Goal: Communication & Community: Answer question/provide support

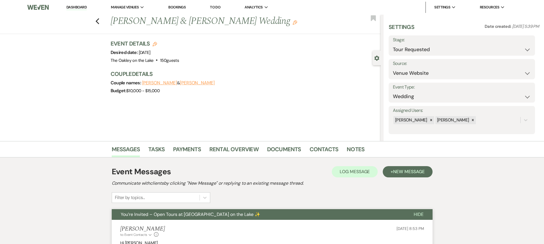
select select "2"
select select "5"
click at [72, 6] on link "Dashboard" at bounding box center [76, 7] width 20 height 5
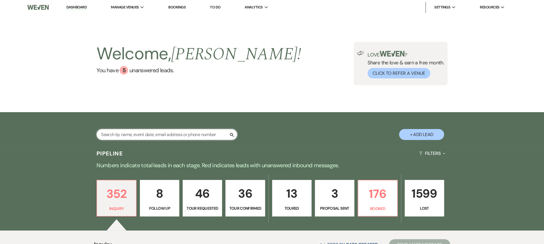
click at [179, 134] on input "text" at bounding box center [166, 134] width 141 height 11
type input "Wisdom"
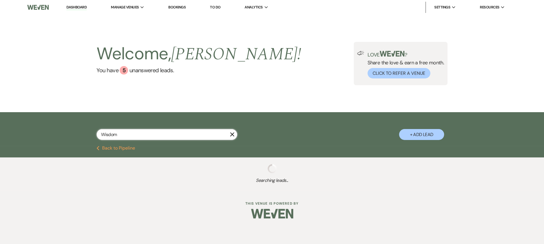
select select "5"
select select "2"
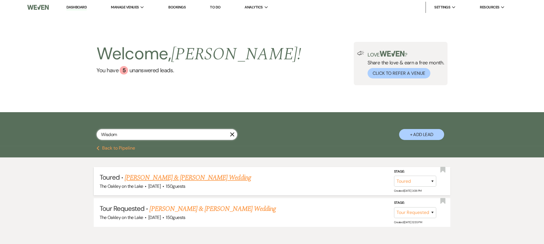
type input "Wisdom"
click at [149, 178] on link "Brandon Roberts & Briana Wisdom's Wedding" at bounding box center [188, 178] width 126 height 10
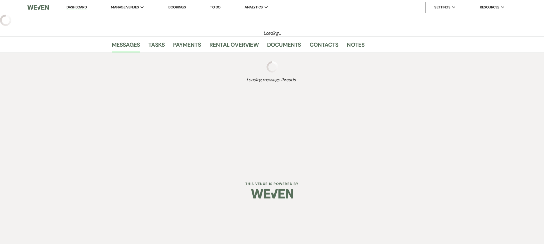
select select "5"
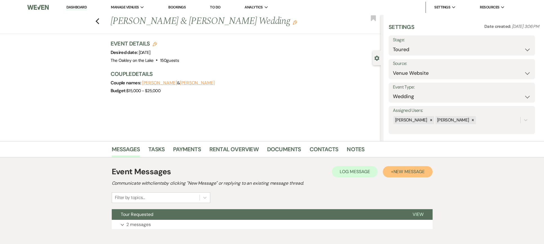
click at [410, 170] on span "New Message" at bounding box center [408, 172] width 31 height 6
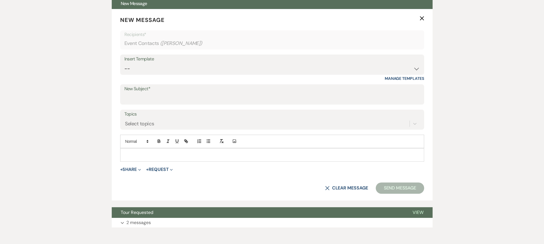
scroll to position [210, 0]
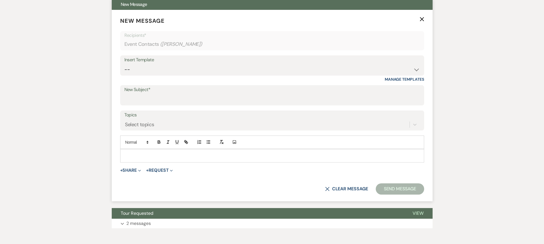
click at [134, 153] on p at bounding box center [272, 156] width 295 height 6
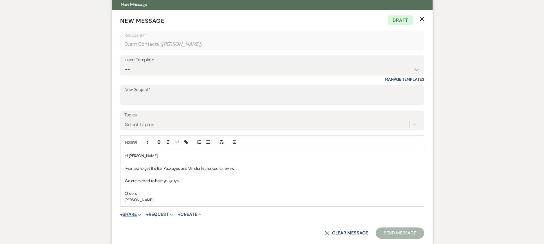
click at [129, 214] on button "+ Share Expand" at bounding box center [130, 214] width 21 height 5
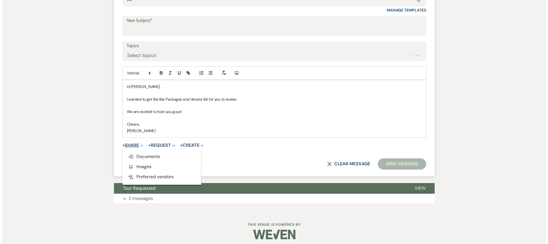
scroll to position [282, 0]
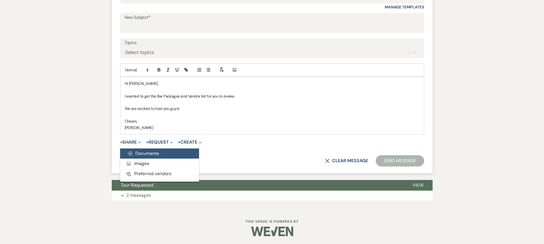
click at [148, 150] on span "Doc Upload Documents" at bounding box center [143, 153] width 32 height 6
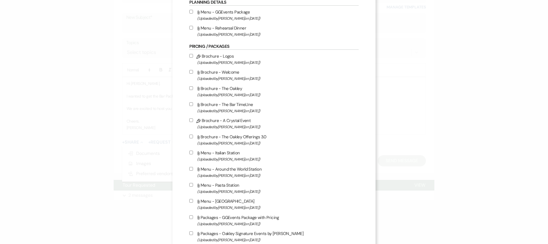
scroll to position [366, 0]
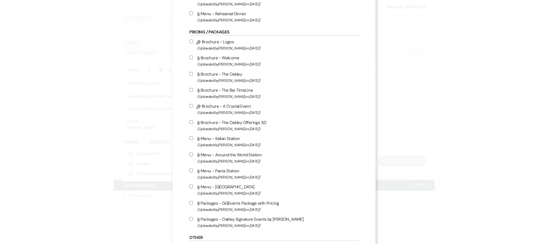
click at [192, 124] on input "Attach File Brochure - The Oakley Offerings 3.0 (Uploaded by Megan Zubar on Jul…" at bounding box center [191, 122] width 4 height 4
checkbox input "true"
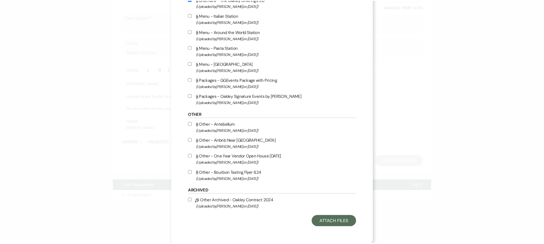
scroll to position [492, 0]
click at [326, 224] on button "Attach Files" at bounding box center [336, 221] width 45 height 11
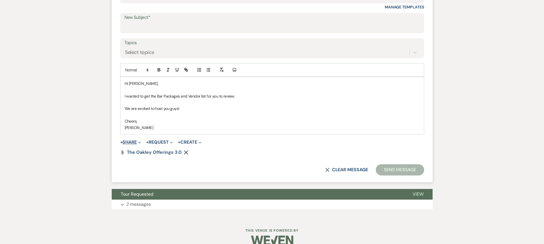
click at [132, 140] on button "+ Share Expand" at bounding box center [130, 142] width 21 height 5
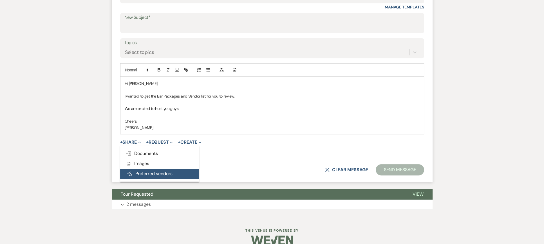
click at [141, 174] on button "Pref Vendors Preferred vendors" at bounding box center [159, 174] width 79 height 10
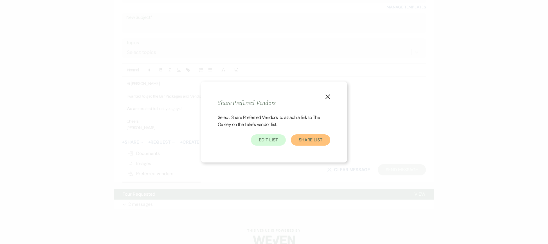
click at [305, 138] on button "Share List" at bounding box center [310, 139] width 39 height 11
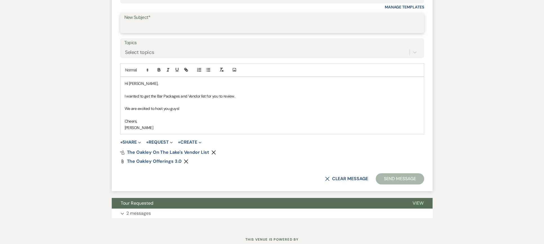
click at [154, 29] on input "New Subject*" at bounding box center [271, 27] width 295 height 11
click at [126, 28] on input "bar and Vendors" at bounding box center [271, 27] width 295 height 11
type input "Bar and Vendors"
click at [403, 175] on button "Send Message" at bounding box center [399, 178] width 48 height 11
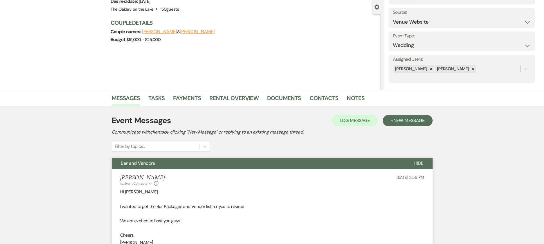
scroll to position [0, 0]
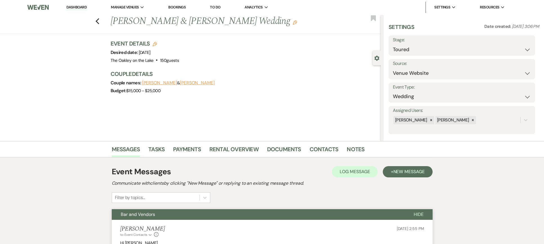
click at [73, 6] on link "Dashboard" at bounding box center [76, 7] width 20 height 5
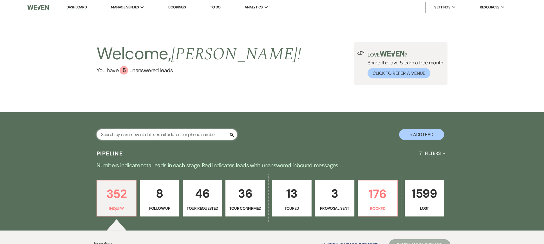
click at [117, 134] on input "text" at bounding box center [166, 134] width 141 height 11
click at [137, 18] on li "The Oakley on the Lake" at bounding box center [139, 19] width 51 height 6
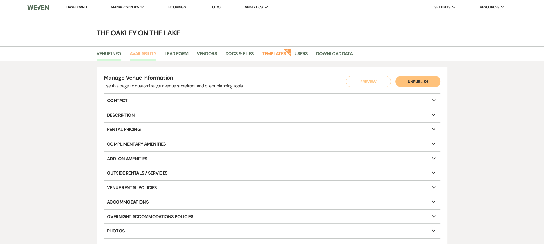
click at [151, 55] on link "Availability" at bounding box center [143, 55] width 26 height 11
select select "2"
select select "2026"
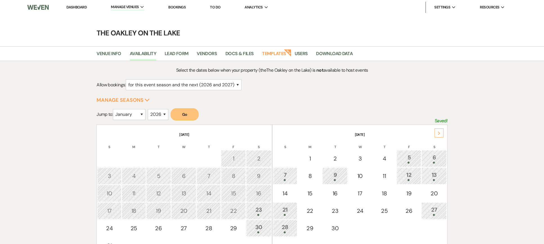
click at [436, 131] on div "Next" at bounding box center [438, 133] width 9 height 9
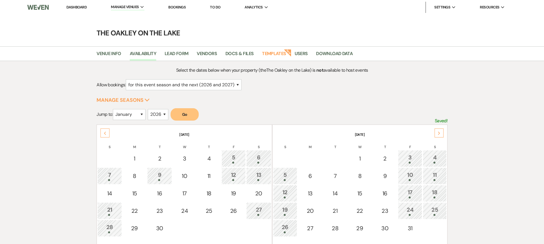
click at [436, 131] on div "Next" at bounding box center [438, 133] width 9 height 9
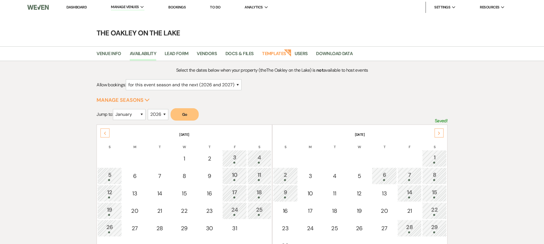
click at [436, 131] on div "Next" at bounding box center [438, 133] width 9 height 9
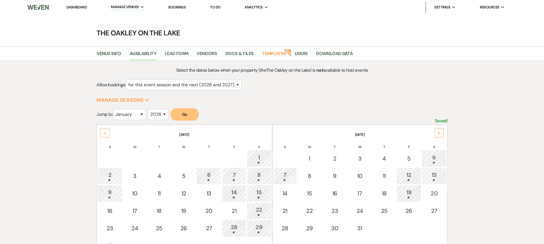
click at [436, 131] on div "Next" at bounding box center [438, 133] width 9 height 9
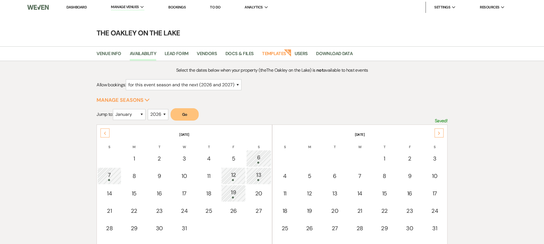
click at [436, 131] on div "Next" at bounding box center [438, 133] width 9 height 9
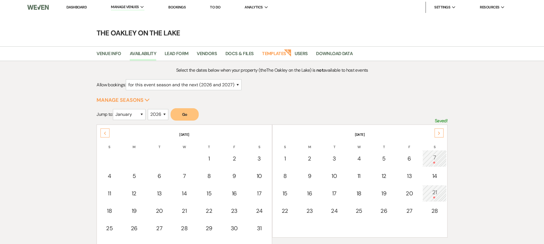
click at [436, 131] on div "Next" at bounding box center [438, 133] width 9 height 9
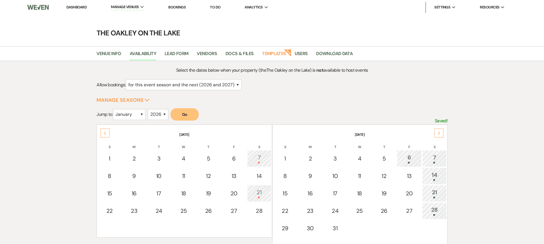
click at [436, 131] on div "Next" at bounding box center [438, 133] width 9 height 9
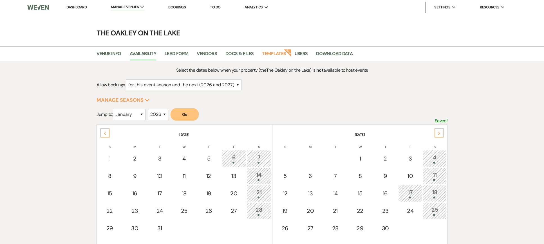
click at [436, 131] on div "Next" at bounding box center [438, 133] width 9 height 9
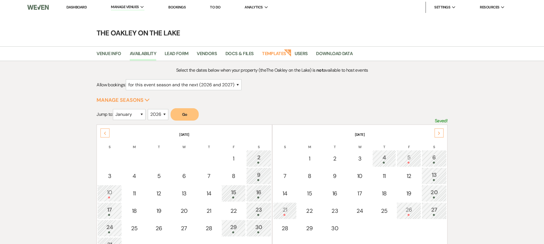
click at [436, 131] on div "Next" at bounding box center [438, 133] width 9 height 9
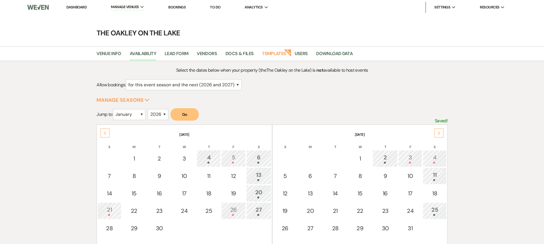
click at [436, 131] on div "Next" at bounding box center [438, 133] width 9 height 9
click at [436, 132] on div "Next" at bounding box center [438, 133] width 9 height 9
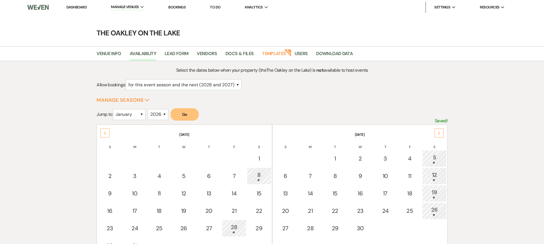
click at [436, 132] on div "Next" at bounding box center [438, 133] width 9 height 9
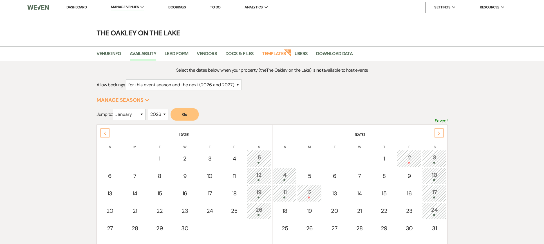
click at [436, 132] on div "Next" at bounding box center [438, 133] width 9 height 9
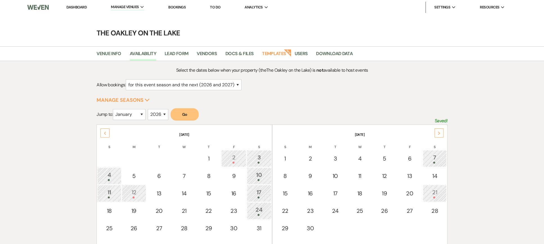
click at [436, 132] on div "Next" at bounding box center [438, 133] width 9 height 9
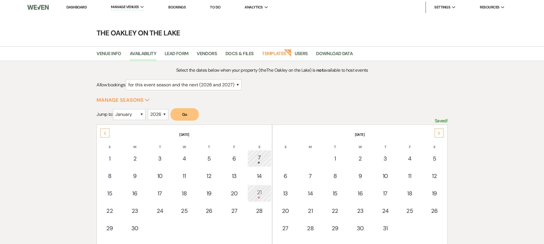
click at [436, 132] on div "Next" at bounding box center [438, 133] width 9 height 9
click at [204, 53] on link "Vendors" at bounding box center [207, 55] width 20 height 11
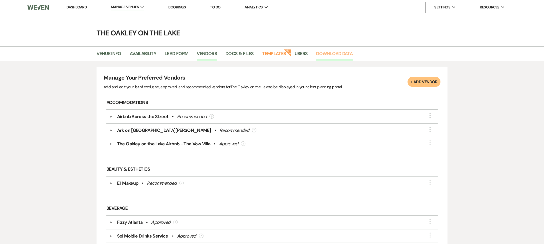
click at [342, 52] on link "Download Data" at bounding box center [334, 55] width 37 height 11
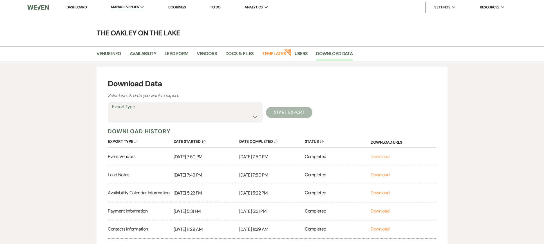
click at [373, 156] on link "Download" at bounding box center [379, 157] width 19 height 6
click at [78, 20] on main "The Oakley on the Lake Venue Info Availability Lead Form Vendors Docs & Files T…" at bounding box center [272, 144] width 544 height 259
click at [73, 5] on li "Dashboard" at bounding box center [77, 7] width 26 height 11
click at [72, 5] on link "Dashboard" at bounding box center [76, 7] width 20 height 5
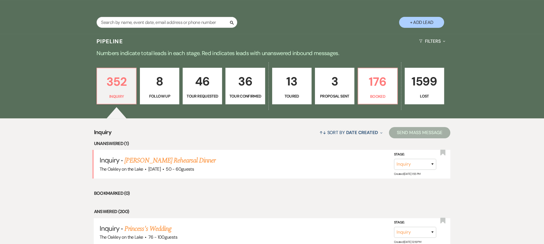
scroll to position [113, 0]
click at [375, 92] on link "176 Booked" at bounding box center [377, 86] width 40 height 37
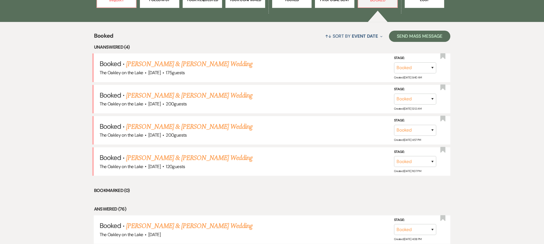
scroll to position [197, 0]
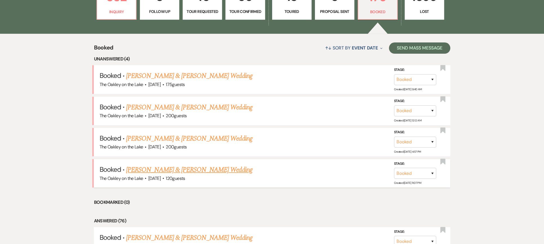
click at [193, 170] on link "[PERSON_NAME] & [PERSON_NAME] Wedding" at bounding box center [189, 170] width 126 height 10
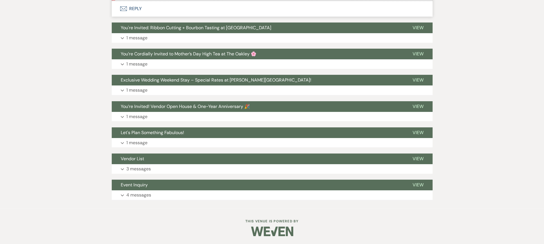
scroll to position [2753, 0]
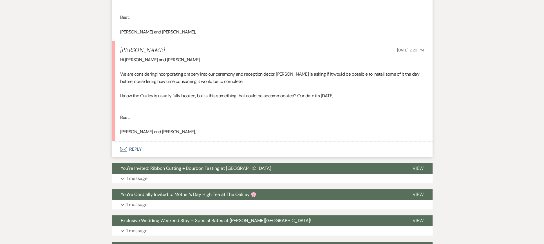
click at [135, 150] on button "Envelope Reply" at bounding box center [272, 149] width 321 height 16
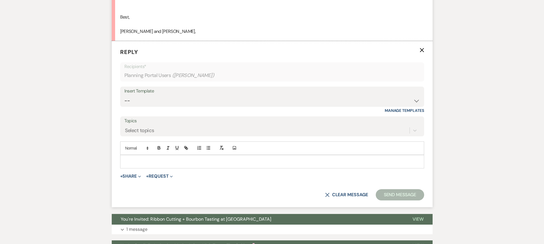
scroll to position [2855, 0]
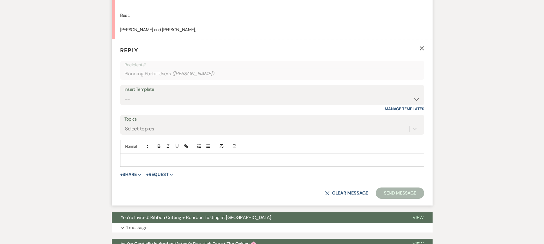
click at [141, 156] on div at bounding box center [271, 160] width 303 height 13
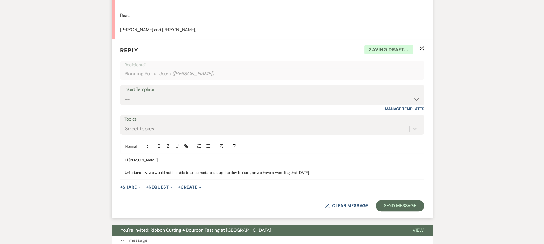
click at [316, 170] on p "Unfortunately, we would not be able to accomodate set up the day before , as we…" at bounding box center [272, 173] width 295 height 6
drag, startPoint x: 313, startPoint y: 171, endPoint x: 116, endPoint y: 155, distance: 197.5
click at [116, 155] on form "Reply X Draft saved! Recipients* Planning Portal Users ( Nathalie Brock ) Inser…" at bounding box center [272, 128] width 321 height 179
copy div "Hi Natalie, Unfortunately, we would not be able to accomodate set up the day be…"
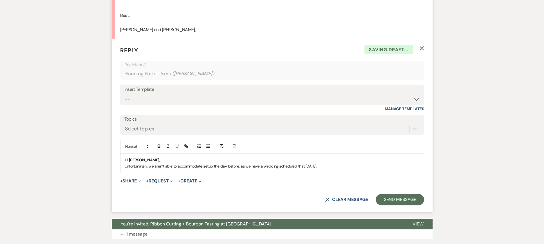
click at [143, 160] on p "Hi Natalie," at bounding box center [272, 160] width 295 height 6
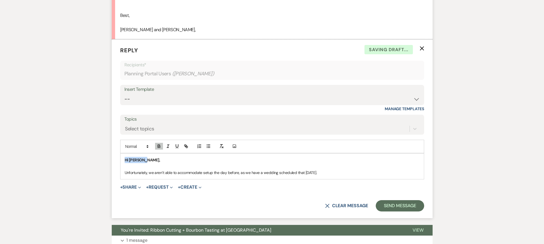
drag, startPoint x: 143, startPoint y: 160, endPoint x: 117, endPoint y: 159, distance: 26.2
click at [117, 159] on form "Reply X Saving draft... Recipients* Planning Portal Users ( Nathalie Brock ) In…" at bounding box center [272, 128] width 321 height 179
click at [156, 146] on icon "button" at bounding box center [158, 146] width 5 height 5
click at [321, 176] on div "Hi Natalie, ﻿ Unfortunately, we aren’t able to accommodate setup the day before…" at bounding box center [271, 167] width 303 height 26
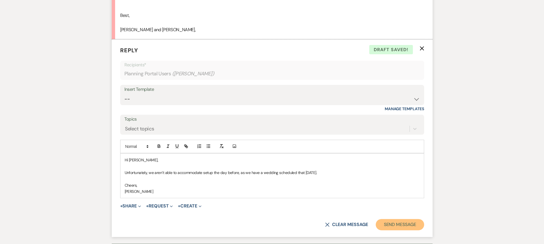
click at [402, 225] on button "Send Message" at bounding box center [399, 224] width 48 height 11
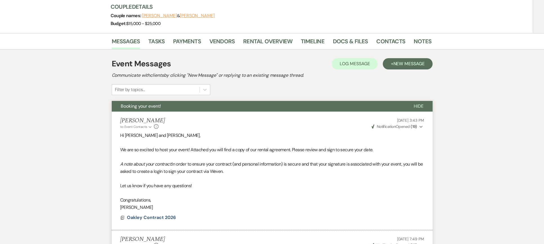
scroll to position [0, 0]
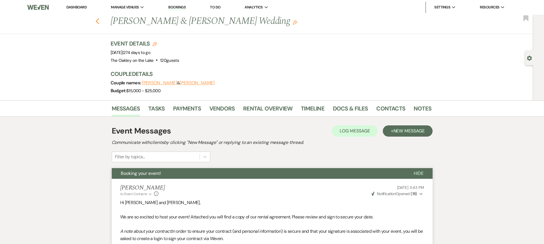
click at [100, 22] on icon "Previous" at bounding box center [97, 21] width 4 height 7
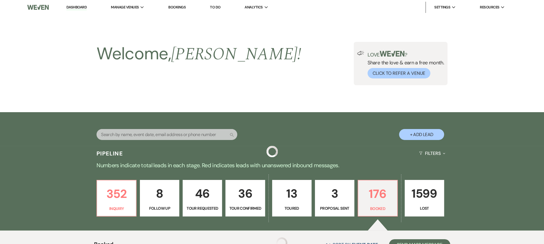
scroll to position [197, 0]
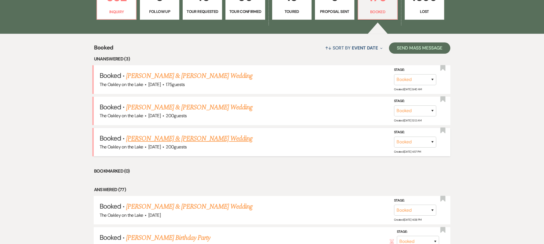
click at [194, 137] on link "[PERSON_NAME] & [PERSON_NAME] Wedding" at bounding box center [189, 139] width 126 height 10
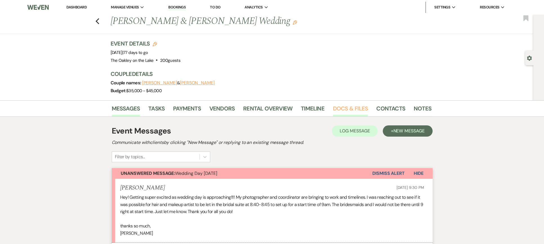
click at [350, 106] on link "Docs & Files" at bounding box center [350, 110] width 35 height 12
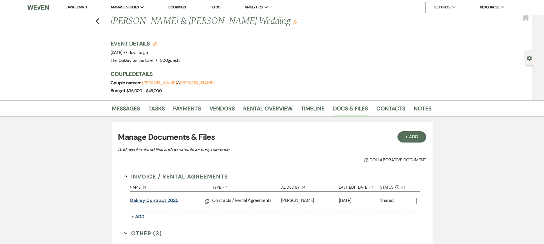
click at [152, 198] on link "Oakley Contract 2025" at bounding box center [154, 201] width 48 height 9
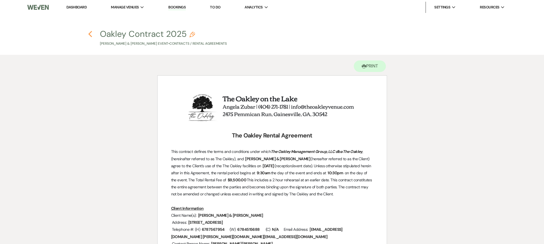
click at [90, 35] on use "button" at bounding box center [90, 34] width 4 height 6
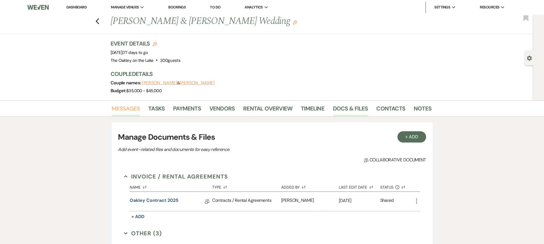
click at [125, 108] on link "Messages" at bounding box center [126, 110] width 28 height 12
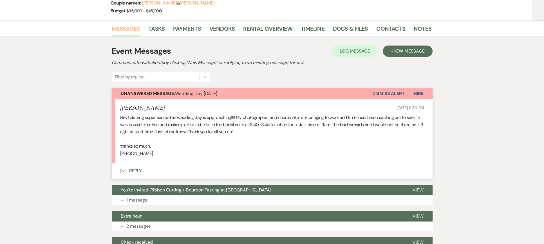
scroll to position [84, 0]
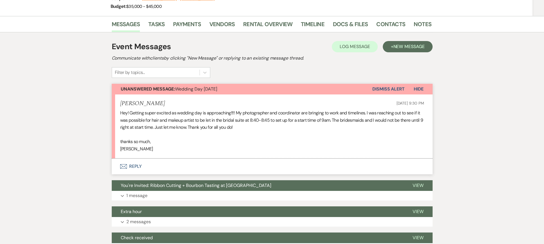
click at [136, 165] on button "Envelope Reply" at bounding box center [272, 167] width 321 height 16
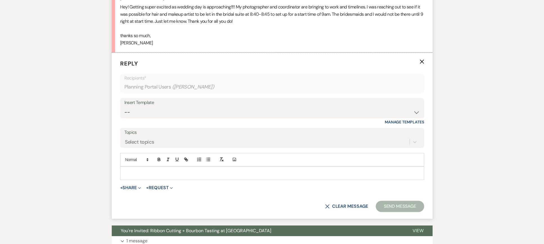
scroll to position [204, 0]
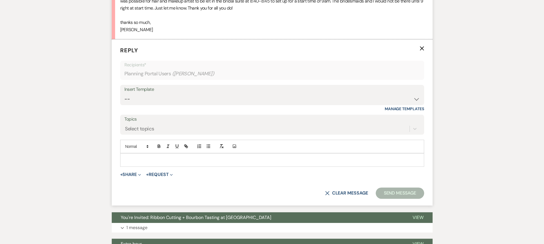
click at [136, 165] on div at bounding box center [271, 160] width 303 height 13
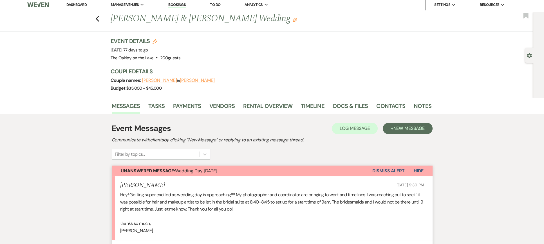
scroll to position [0, 0]
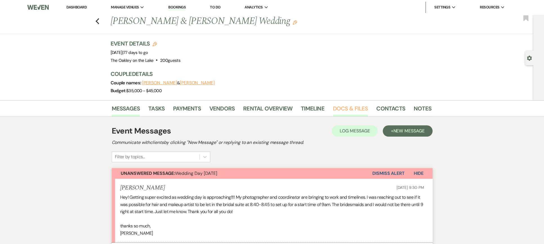
click at [337, 105] on link "Docs & Files" at bounding box center [350, 110] width 35 height 12
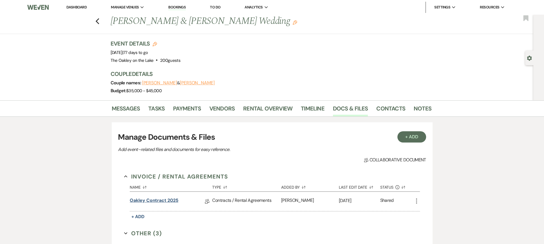
click at [160, 201] on link "Oakley Contract 2025" at bounding box center [154, 201] width 48 height 9
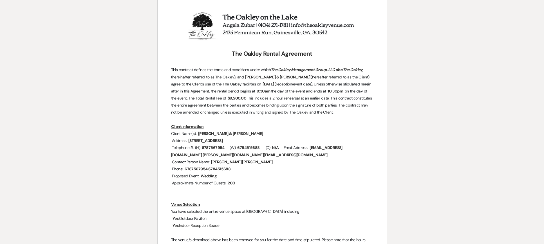
scroll to position [56, 0]
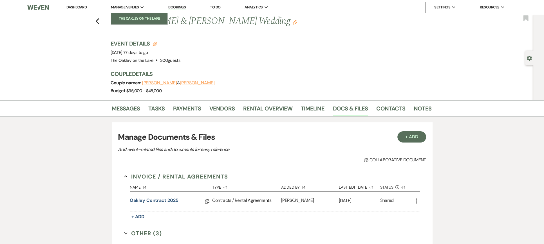
click at [135, 19] on li "The Oakley on the Lake" at bounding box center [139, 19] width 51 height 6
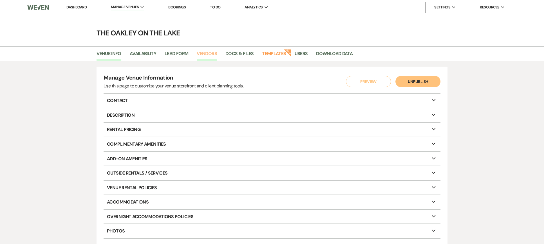
click at [210, 54] on link "Vendors" at bounding box center [207, 55] width 20 height 11
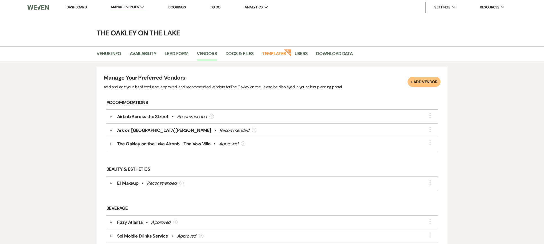
click at [74, 7] on link "Dashboard" at bounding box center [76, 7] width 20 height 5
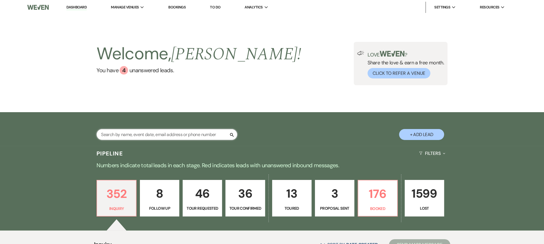
click at [111, 134] on input "text" at bounding box center [166, 134] width 141 height 11
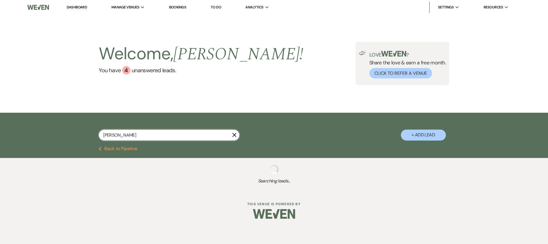
type input "Josh"
select select "4"
select select "8"
select select "3"
select select "8"
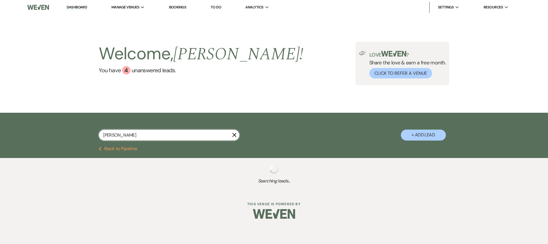
select select "5"
select select "8"
select select "5"
select select "8"
select select "5"
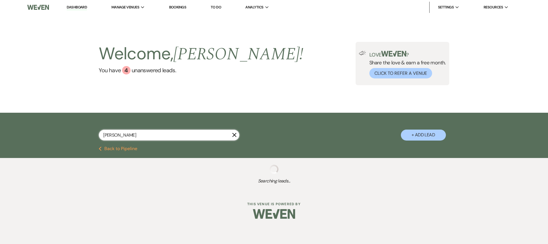
select select "8"
select select "5"
select select "8"
select select "5"
select select "8"
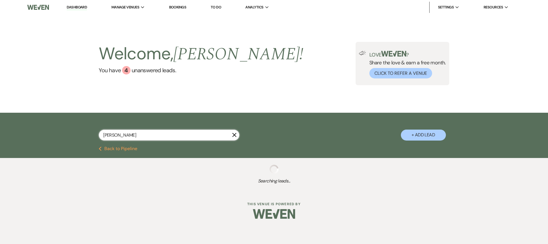
select select "5"
select select "8"
select select "5"
select select "8"
select select "5"
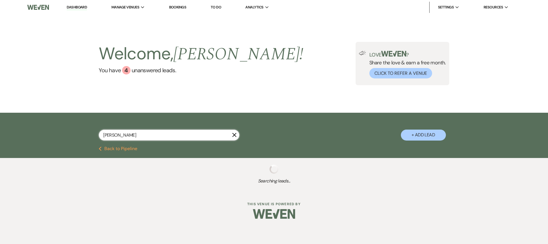
select select "8"
select select "3"
select select "8"
select select "3"
select select "8"
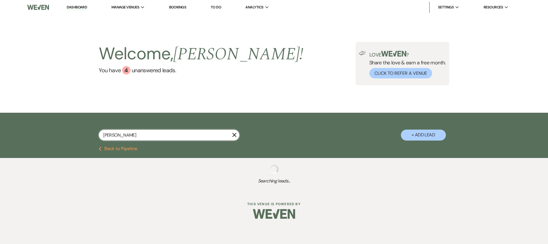
select select "5"
select select "8"
select select "3"
select select "8"
select select "3"
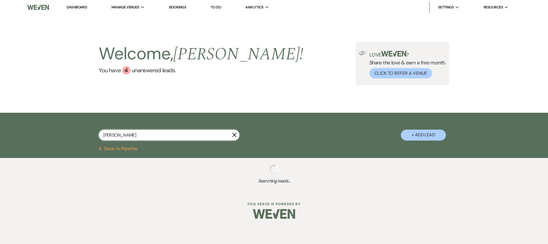
select select "8"
select select "5"
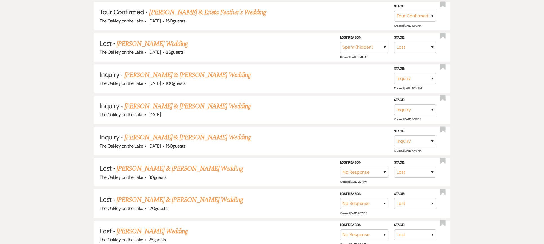
scroll to position [197, 0]
type input "Josh"
click at [413, 137] on select "Inquiry Follow Up Tour Requested Tour Confirmed Toured Proposal Sent Booked Lost" at bounding box center [415, 140] width 42 height 11
select select "8"
click at [394, 135] on select "Inquiry Follow Up Tour Requested Tour Confirmed Toured Proposal Sent Booked Lost" at bounding box center [415, 140] width 42 height 11
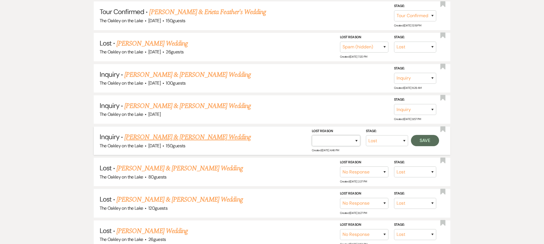
click at [334, 136] on select "Booked Elsewhere Budget Date Unavailable No Response Not a Good Match Capacity …" at bounding box center [336, 140] width 48 height 11
select select "8"
click at [312, 135] on select "Booked Elsewhere Budget Date Unavailable No Response Not a Good Match Capacity …" at bounding box center [336, 140] width 48 height 11
click at [422, 141] on button "Save" at bounding box center [425, 140] width 28 height 11
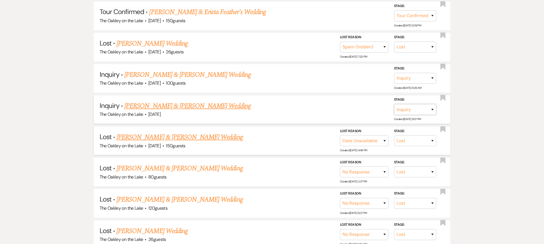
click at [417, 108] on select "Inquiry Follow Up Tour Requested Tour Confirmed Toured Proposal Sent Booked Lost" at bounding box center [415, 109] width 42 height 11
select select "8"
click at [394, 104] on select "Inquiry Follow Up Tour Requested Tour Confirmed Toured Proposal Sent Booked Lost" at bounding box center [415, 109] width 42 height 11
click at [320, 105] on select "Booked Elsewhere Budget Date Unavailable No Response Not a Good Match Capacity …" at bounding box center [336, 109] width 48 height 11
select select "8"
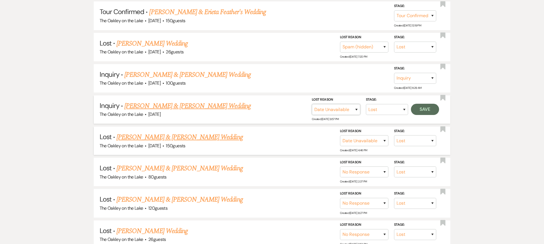
click at [312, 104] on select "Booked Elsewhere Budget Date Unavailable No Response Not a Good Match Capacity …" at bounding box center [336, 109] width 48 height 11
click at [419, 108] on button "Save" at bounding box center [425, 109] width 28 height 11
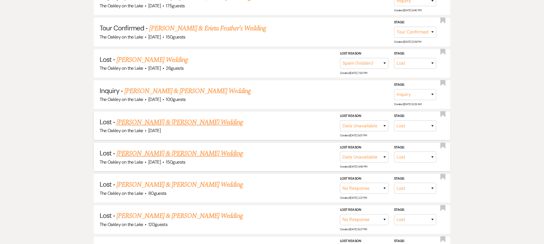
scroll to position [169, 0]
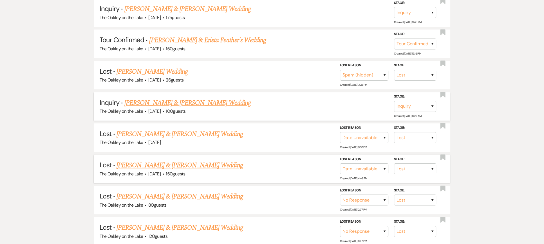
click at [159, 101] on link "[PERSON_NAME] & [PERSON_NAME] Wedding" at bounding box center [187, 103] width 126 height 10
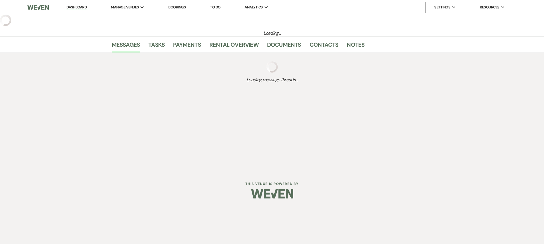
select select "5"
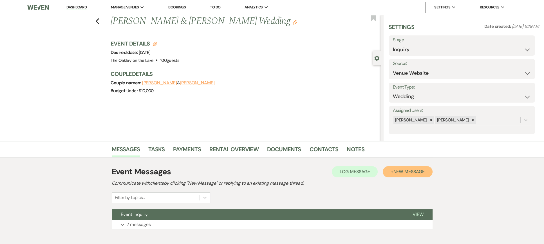
click at [410, 171] on span "New Message" at bounding box center [408, 172] width 31 height 6
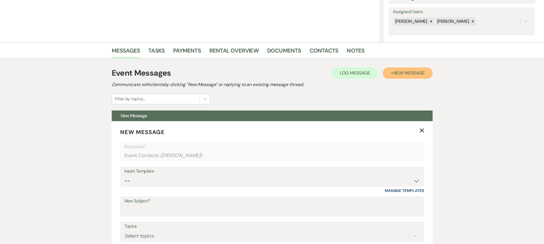
scroll to position [113, 0]
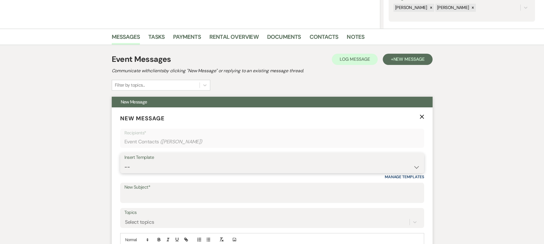
click at [262, 162] on select "-- Weven Planning Portal Introduction (Booked Events) Tour Request Response Fol…" at bounding box center [271, 167] width 295 height 11
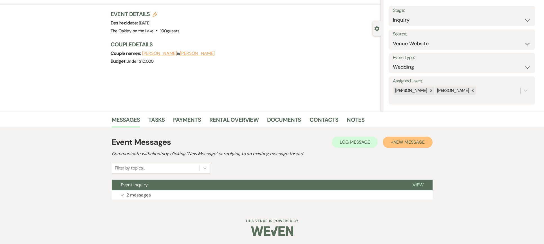
click at [411, 147] on button "+ New Message" at bounding box center [408, 142] width 50 height 11
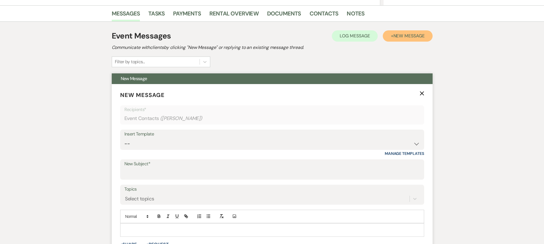
scroll to position [142, 0]
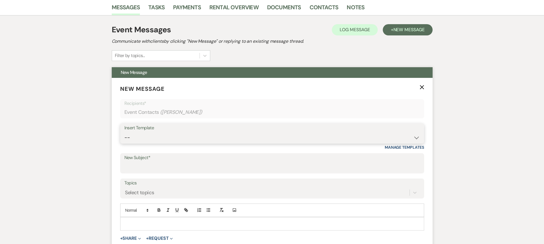
click at [154, 134] on select "-- Weven Planning Portal Introduction (Booked Events) Tour Request Response Fol…" at bounding box center [271, 137] width 295 height 11
select select "6107"
click at [124, 132] on select "-- Weven Planning Portal Introduction (Booked Events) Tour Request Response Fol…" at bounding box center [271, 137] width 295 height 11
type input "You’re Invited – Open Tours at [GEOGRAPHIC_DATA] on the Lake ✨"
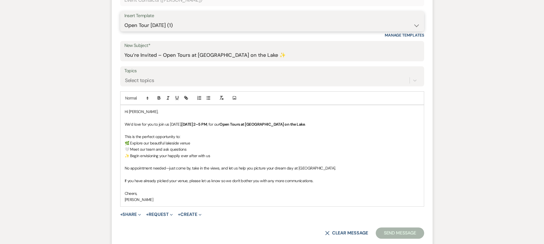
scroll to position [255, 0]
click at [410, 230] on button "Send Message" at bounding box center [399, 232] width 48 height 11
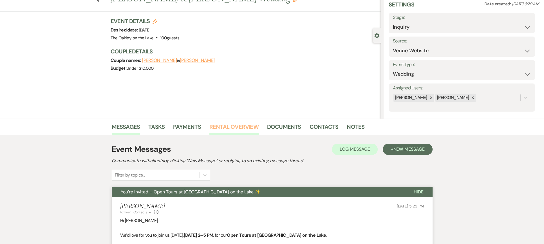
scroll to position [0, 0]
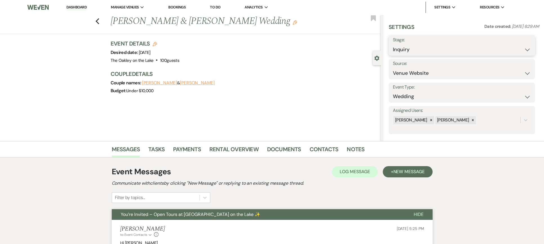
click at [434, 49] on select "Inquiry Follow Up Tour Requested Tour Confirmed Toured Proposal Sent Booked Lost" at bounding box center [462, 49] width 138 height 11
select select "8"
click at [393, 44] on select "Inquiry Follow Up Tour Requested Tour Confirmed Toured Proposal Sent Booked Lost" at bounding box center [462, 49] width 138 height 11
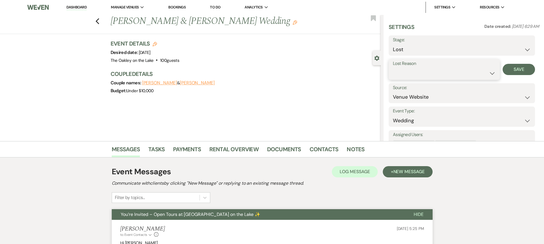
click at [465, 69] on select "Booked Elsewhere Budget Date Unavailable No Response Not a Good Match Capacity …" at bounding box center [444, 73] width 103 height 11
select select "8"
click at [393, 68] on select "Booked Elsewhere Budget Date Unavailable No Response Not a Good Match Capacity …" at bounding box center [444, 73] width 103 height 11
click at [512, 69] on button "Save" at bounding box center [518, 69] width 32 height 11
click at [83, 8] on link "Dashboard" at bounding box center [76, 7] width 20 height 5
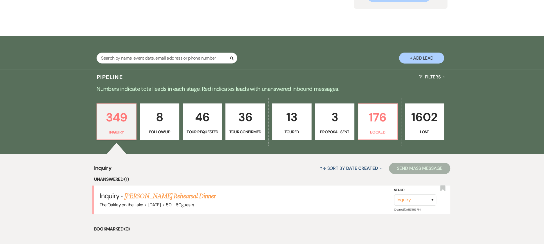
scroll to position [113, 0]
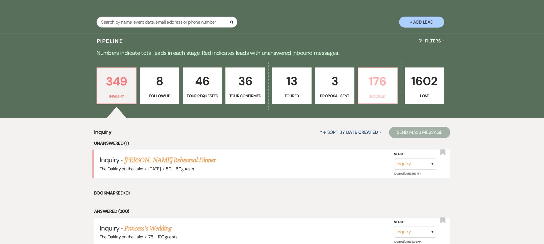
click at [367, 93] on p "Booked" at bounding box center [377, 96] width 32 height 6
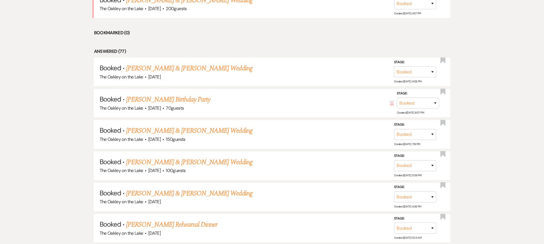
scroll to position [338, 0]
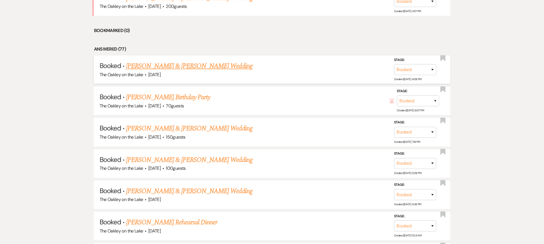
click at [202, 64] on link "[PERSON_NAME] & [PERSON_NAME] Wedding" at bounding box center [189, 66] width 126 height 10
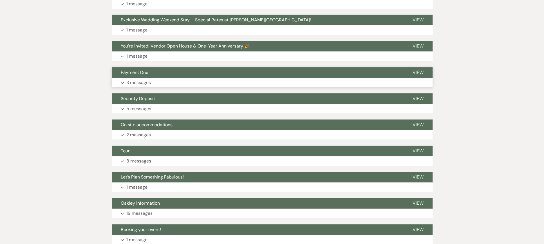
scroll to position [321, 0]
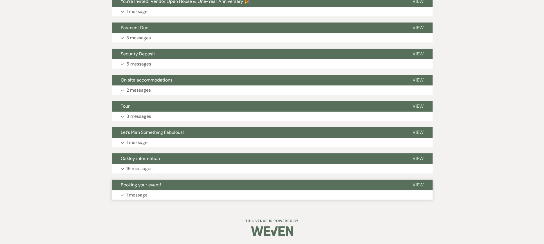
click at [133, 194] on p "1 message" at bounding box center [136, 195] width 21 height 7
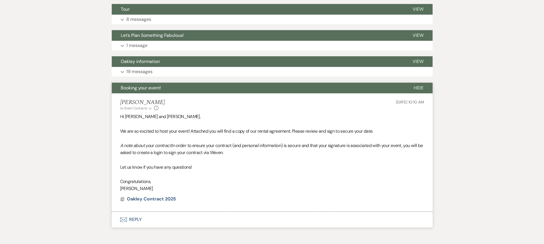
scroll to position [434, 0]
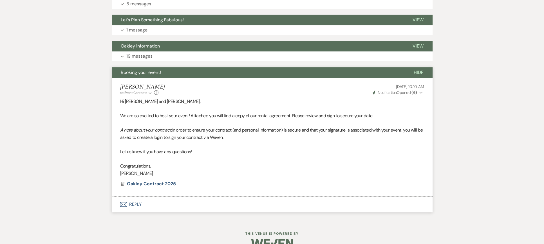
drag, startPoint x: 122, startPoint y: 115, endPoint x: 116, endPoint y: 116, distance: 5.1
click at [116, 116] on li "[PERSON_NAME] to: Event Contacts Expand Info [DATE] 10:10 AM Weven Check Notifi…" at bounding box center [272, 137] width 321 height 119
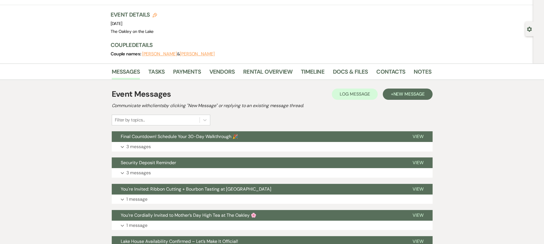
scroll to position [0, 0]
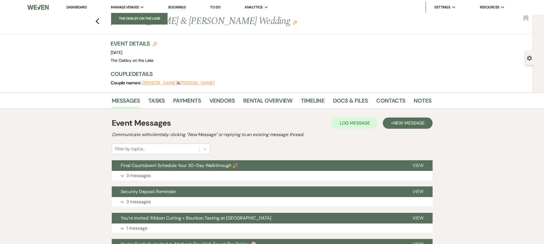
click at [132, 17] on li "The Oakley on the Lake" at bounding box center [139, 19] width 51 height 6
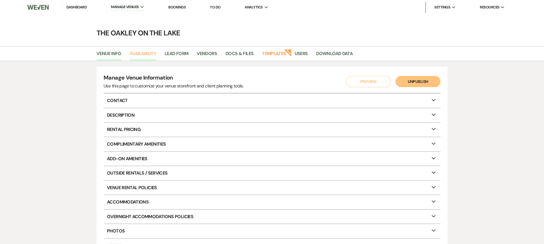
click at [149, 53] on link "Availability" at bounding box center [143, 55] width 26 height 11
select select "2"
select select "2026"
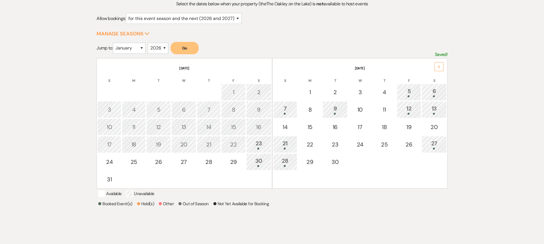
scroll to position [84, 0]
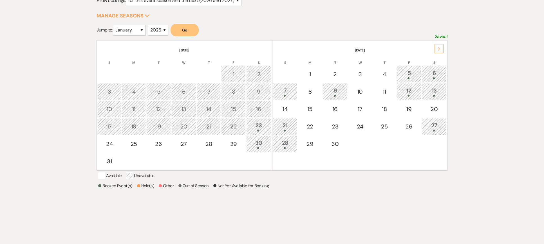
click at [440, 48] on icon "Next" at bounding box center [438, 48] width 3 height 3
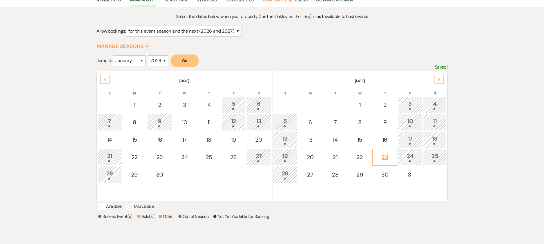
scroll to position [0, 0]
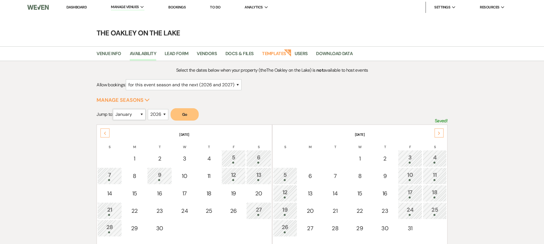
click at [136, 113] on select "January February March April May June July August September October November De…" at bounding box center [129, 114] width 33 height 11
select select "10"
click at [114, 109] on select "January February March April May June July August September October November De…" at bounding box center [129, 114] width 33 height 11
click at [187, 110] on button "Go" at bounding box center [184, 114] width 28 height 12
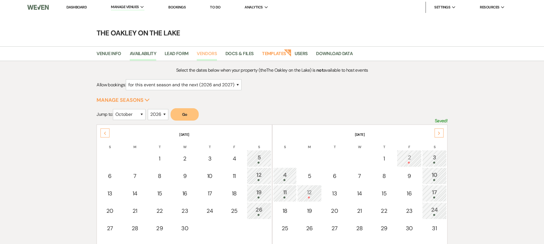
click at [205, 53] on link "Vendors" at bounding box center [207, 55] width 20 height 11
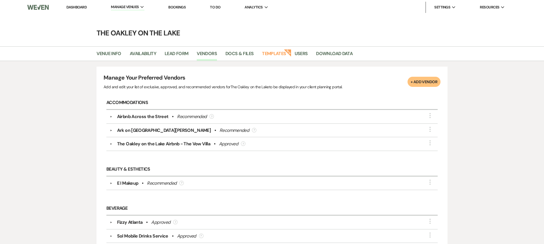
click at [70, 5] on link "Dashboard" at bounding box center [76, 7] width 20 height 5
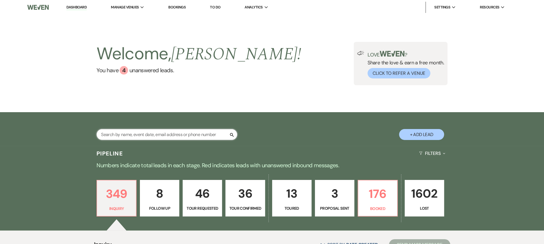
click at [173, 136] on input "text" at bounding box center [166, 134] width 141 height 11
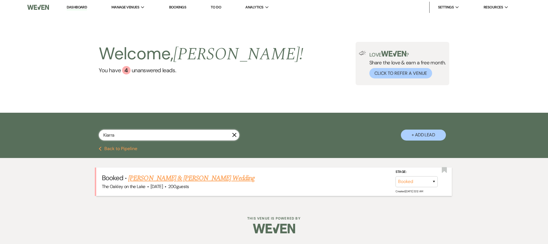
type input "Kiarra"
click at [193, 179] on link "[PERSON_NAME] & [PERSON_NAME] Wedding" at bounding box center [191, 178] width 126 height 10
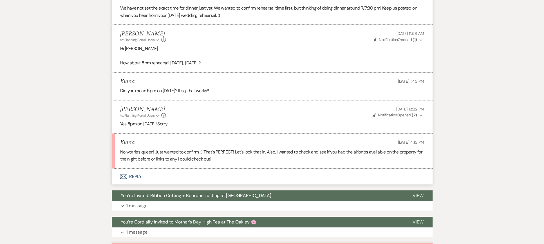
scroll to position [383, 0]
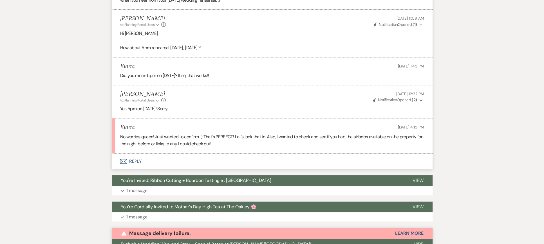
click at [220, 134] on p "No worries queen! Just wanted to confirm. :) That's PERFECT! Let's lock that in…" at bounding box center [272, 140] width 304 height 14
click at [224, 136] on p "No worries queen! Just wanted to confirm. :) That's PERFECT! Let's lock that in…" at bounding box center [272, 140] width 304 height 14
click at [135, 154] on button "Envelope Reply" at bounding box center [272, 162] width 321 height 16
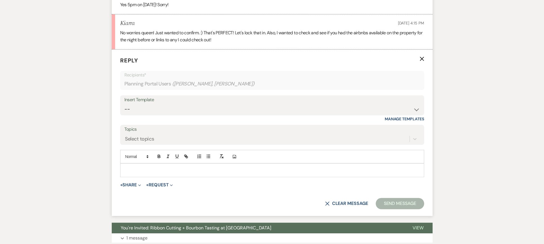
scroll to position [490, 0]
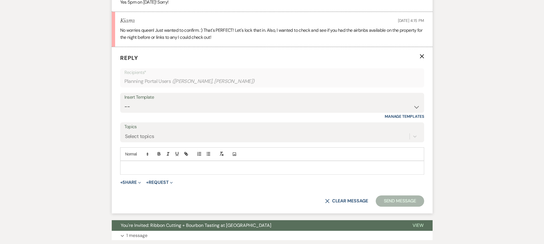
click at [184, 165] on p at bounding box center [272, 168] width 295 height 6
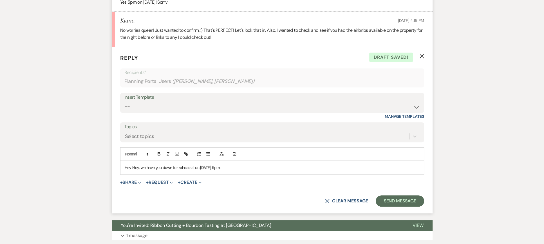
click at [243, 165] on p "Hey Hey, we have you down for rehearsal on [DATE] 5pm." at bounding box center [272, 168] width 295 height 6
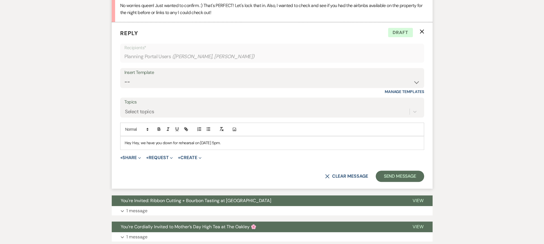
scroll to position [518, 0]
